Goal: Transaction & Acquisition: Purchase product/service

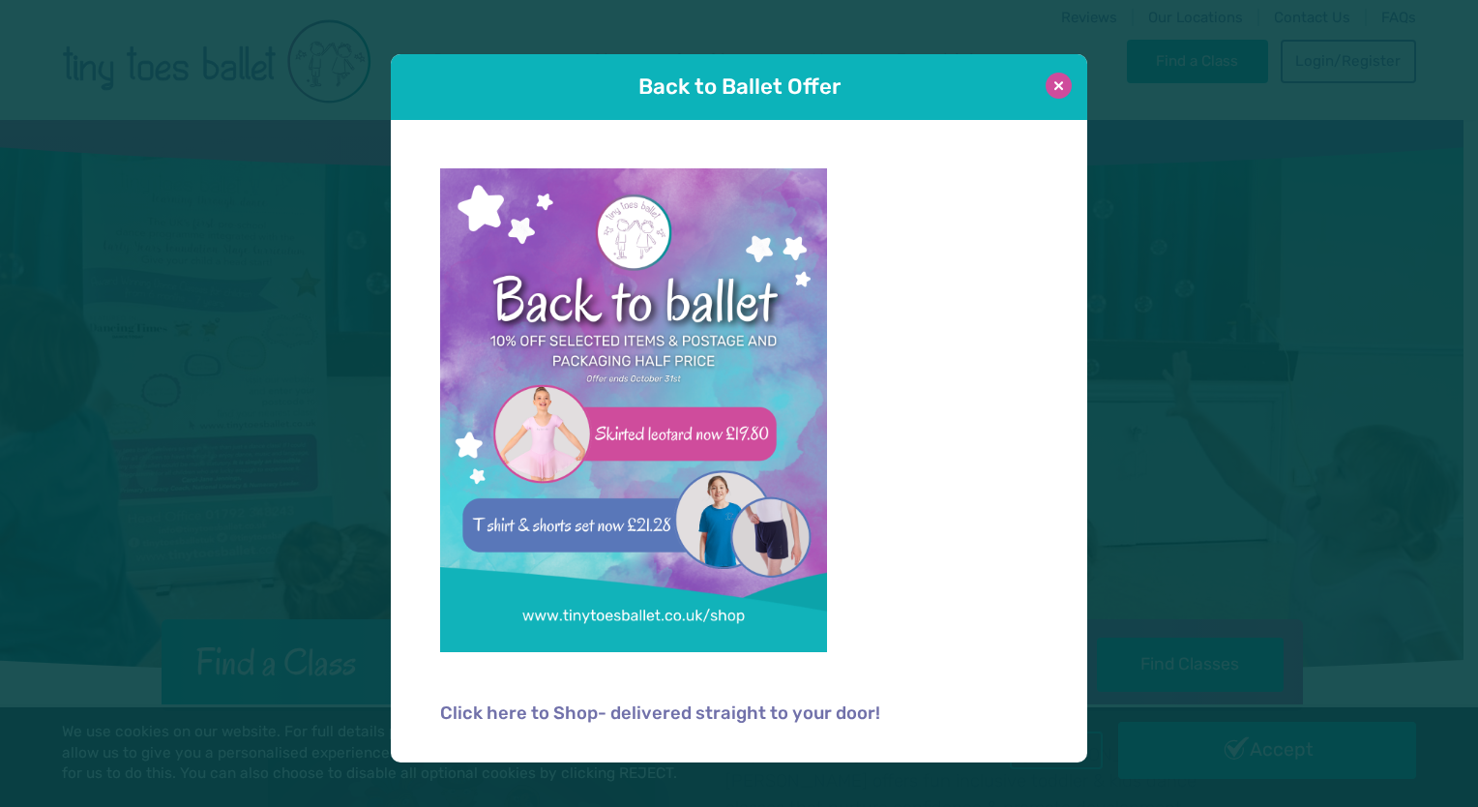
click at [1054, 88] on button at bounding box center [1059, 86] width 26 height 26
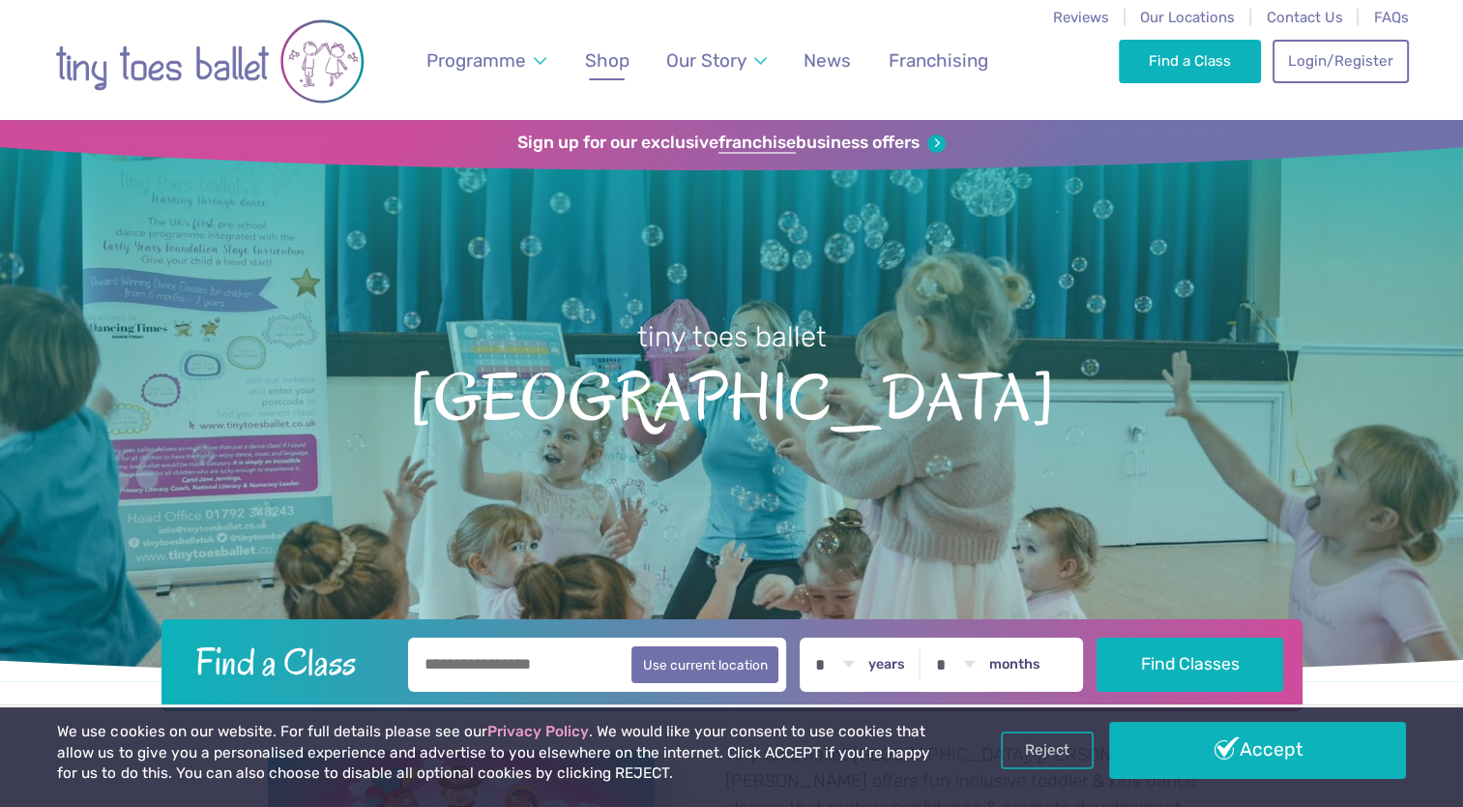
click at [623, 54] on span "Shop" at bounding box center [607, 60] width 44 height 22
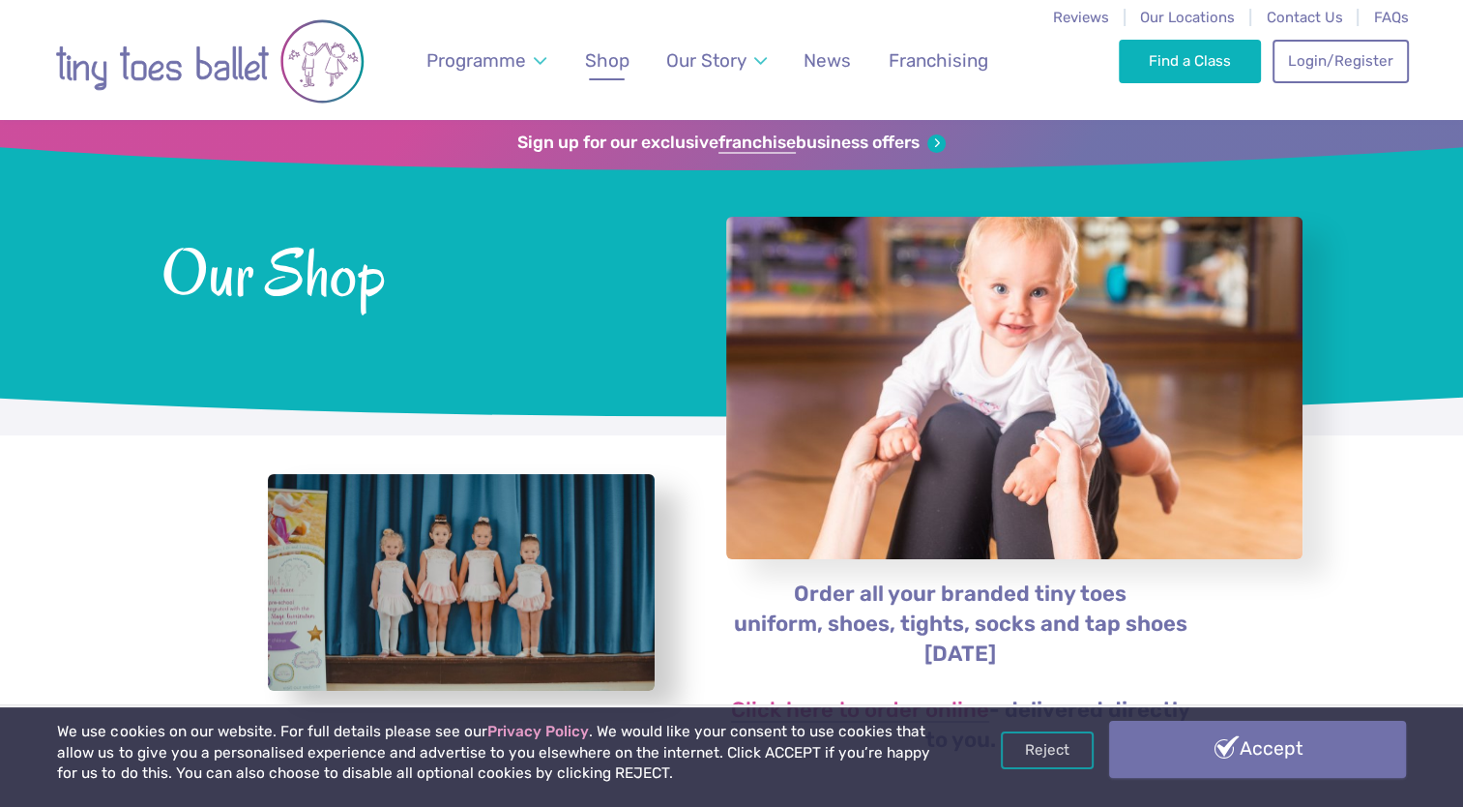
click at [1223, 760] on link "Accept" at bounding box center [1257, 749] width 296 height 56
